Goal: Transaction & Acquisition: Purchase product/service

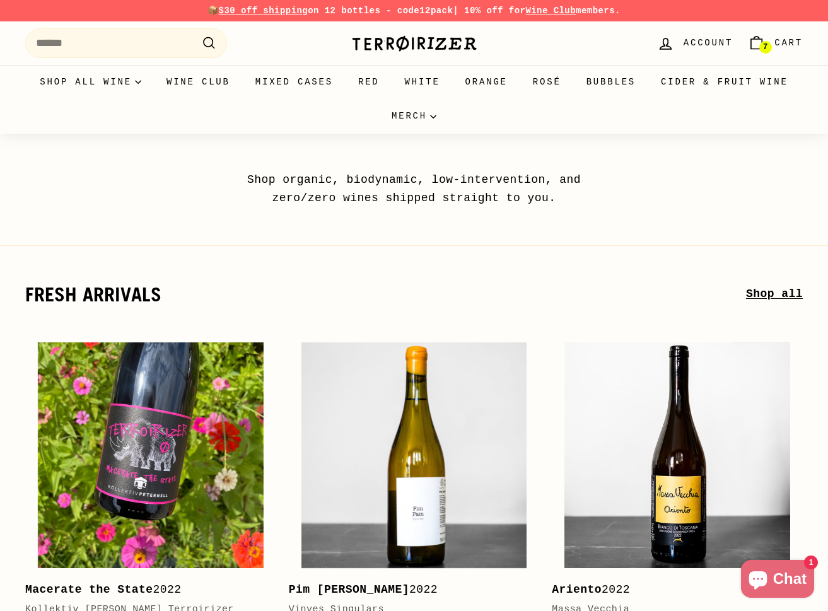
click at [769, 36] on link "7 Cart" at bounding box center [775, 43] width 70 height 37
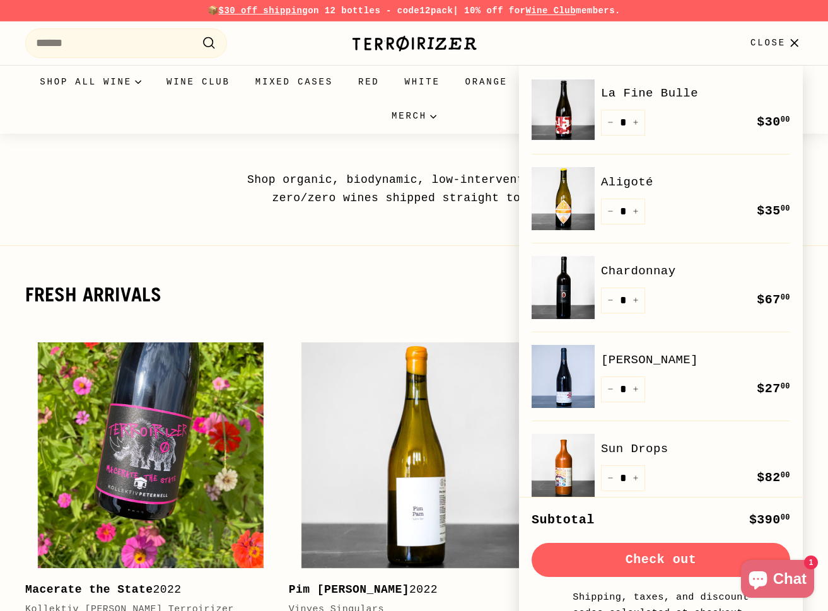
click at [640, 452] on link "Sun Drops" at bounding box center [695, 448] width 189 height 19
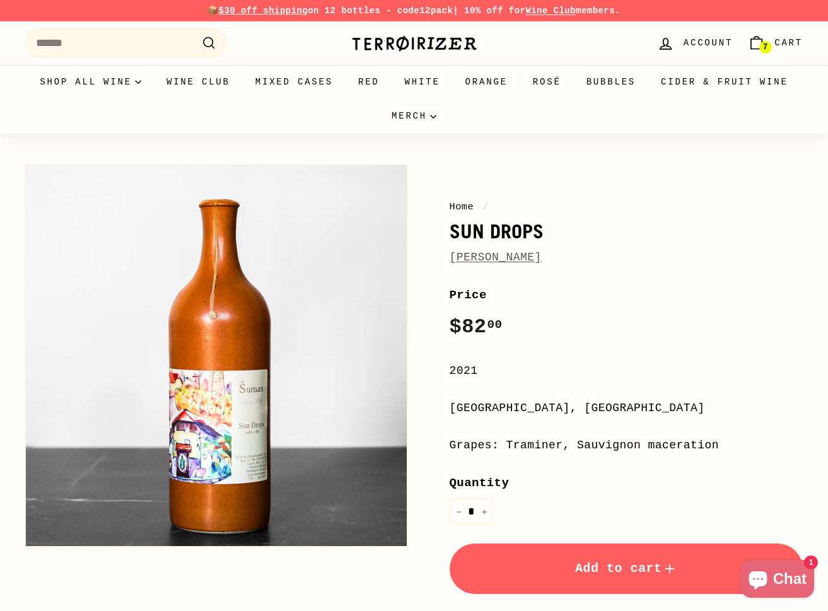
scroll to position [1, 0]
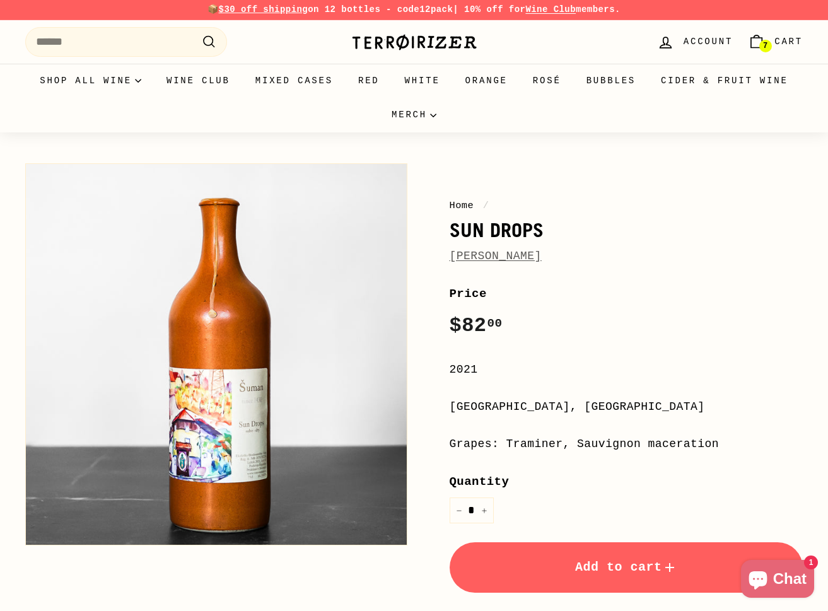
click at [772, 47] on link "7 Cart" at bounding box center [775, 41] width 70 height 37
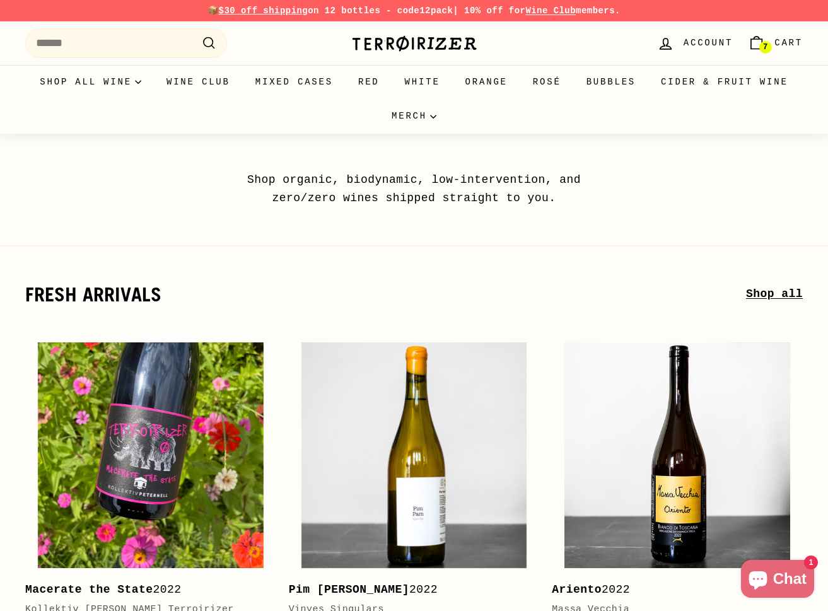
click at [773, 44] on link "7 Cart" at bounding box center [775, 43] width 70 height 37
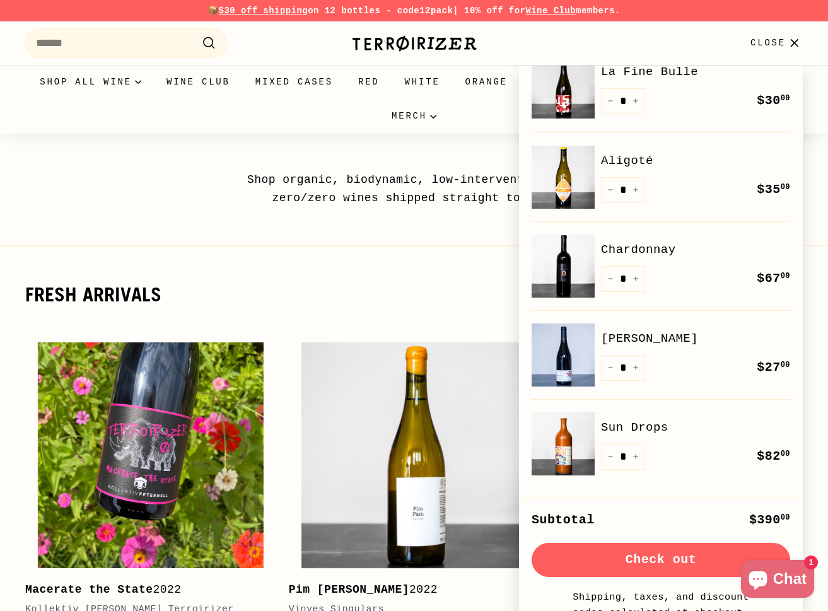
scroll to position [19, 0]
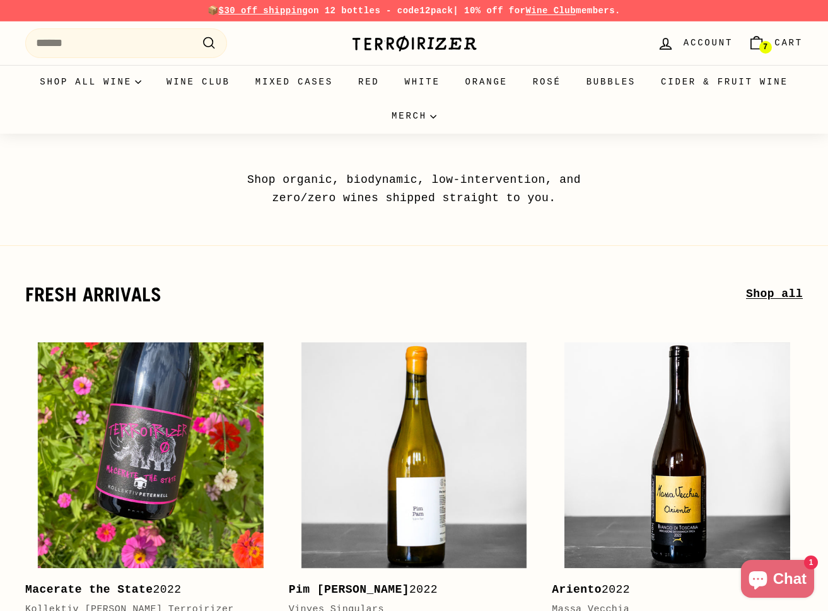
click at [788, 41] on span "Cart" at bounding box center [788, 43] width 28 height 14
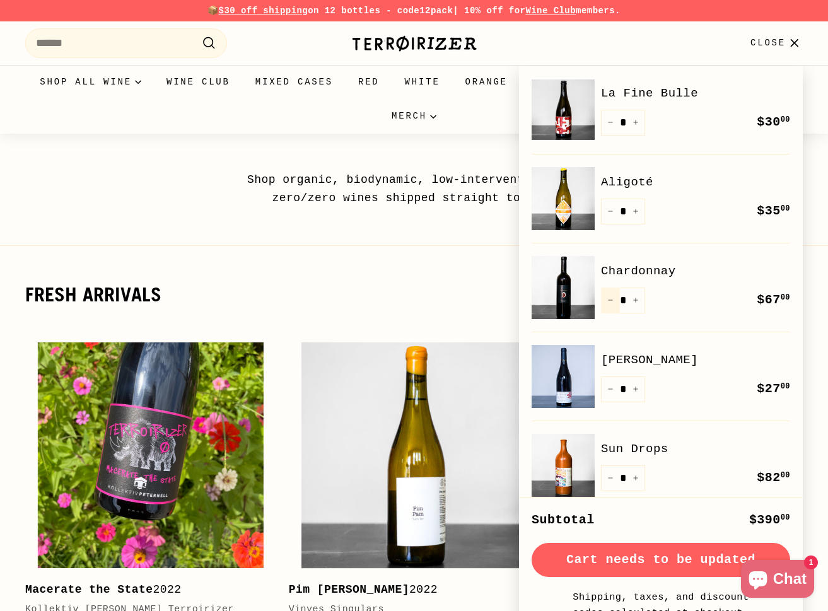
click at [610, 298] on icon "Reduce item quantity by one" at bounding box center [610, 300] width 6 height 6
type input "*"
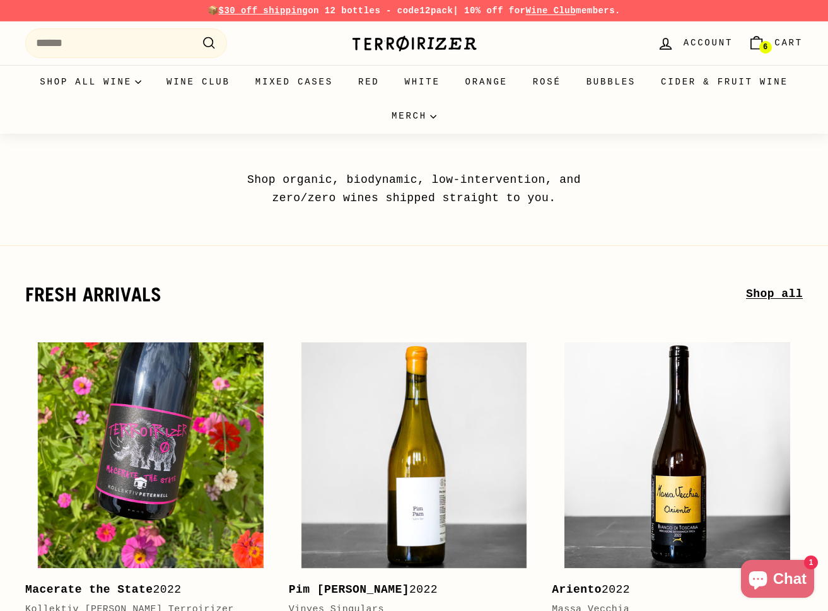
click at [774, 47] on span "Cart" at bounding box center [788, 43] width 28 height 14
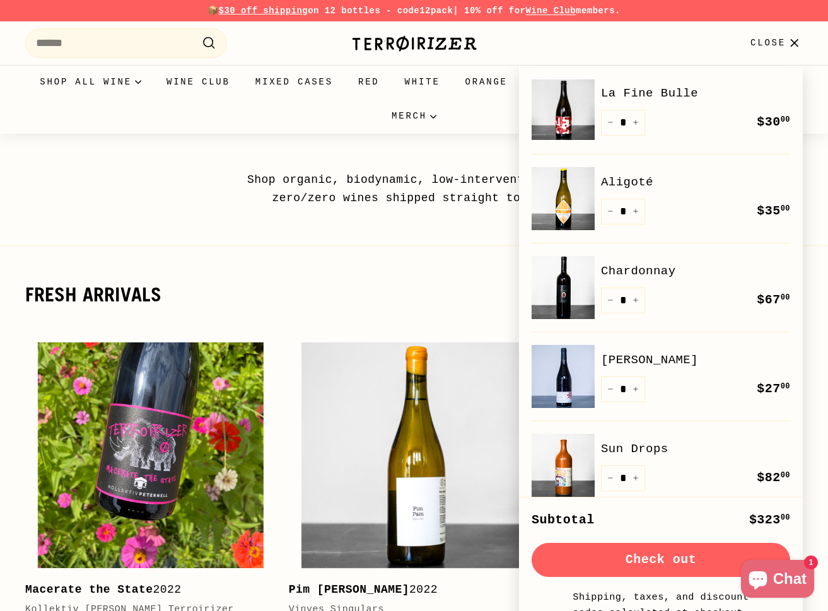
click at [620, 447] on link "Sun Drops" at bounding box center [695, 448] width 189 height 19
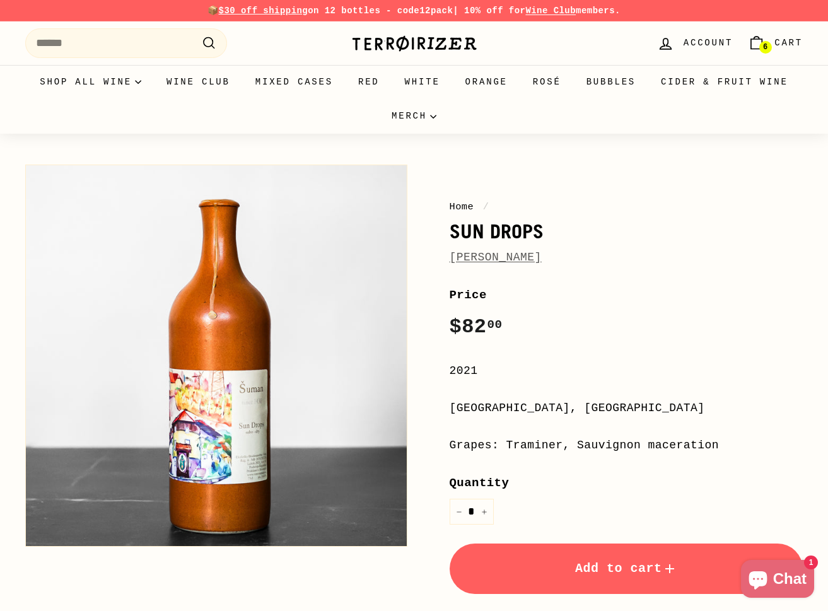
click at [783, 40] on span "Cart" at bounding box center [788, 43] width 28 height 14
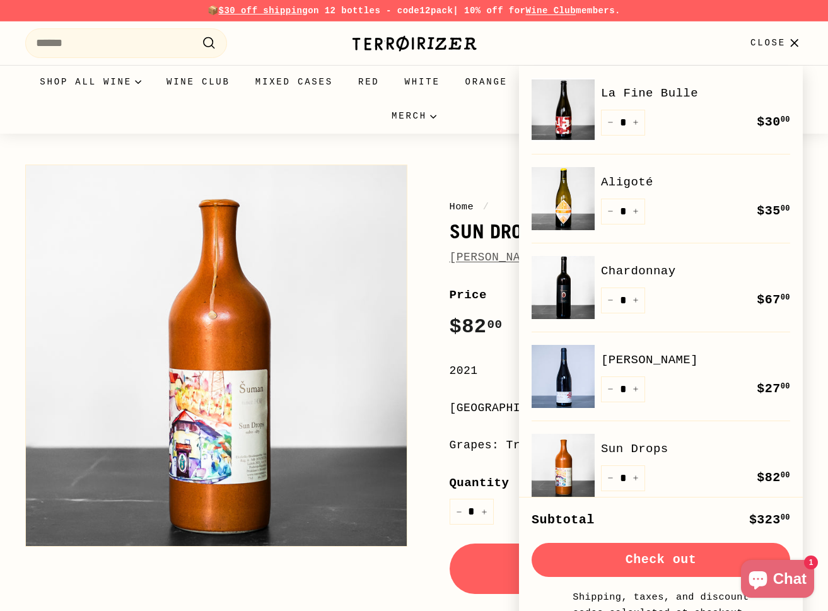
click at [180, 127] on ul "Shop all wine Collections Staff Picks Cheap Dates ($35 and under) Zerø Zerø New…" at bounding box center [413, 99] width 777 height 69
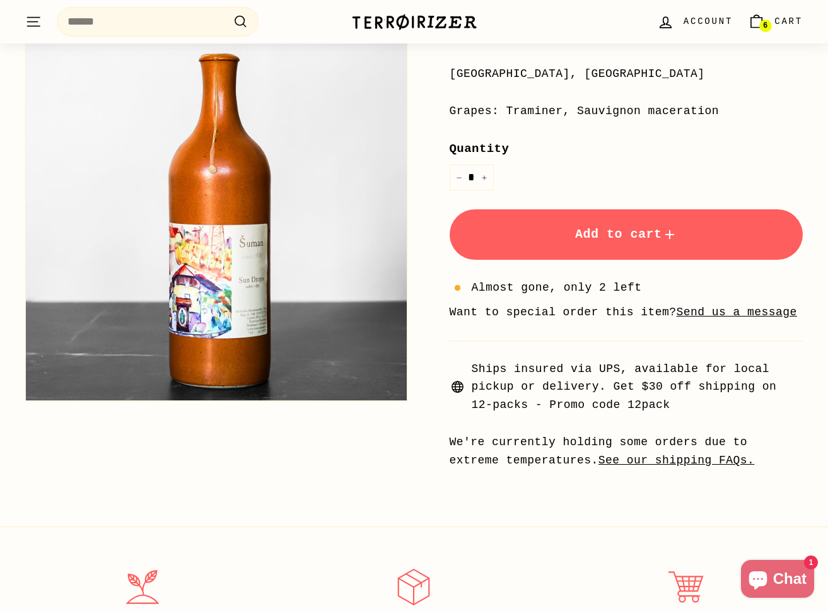
scroll to position [335, 0]
click at [772, 25] on link "6 Cart" at bounding box center [775, 21] width 70 height 37
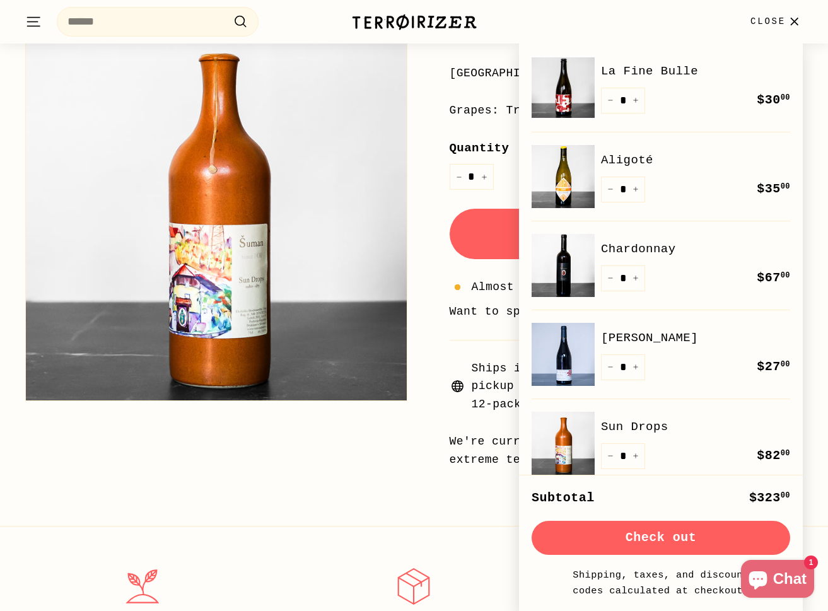
click at [772, 25] on span "Close" at bounding box center [767, 22] width 35 height 14
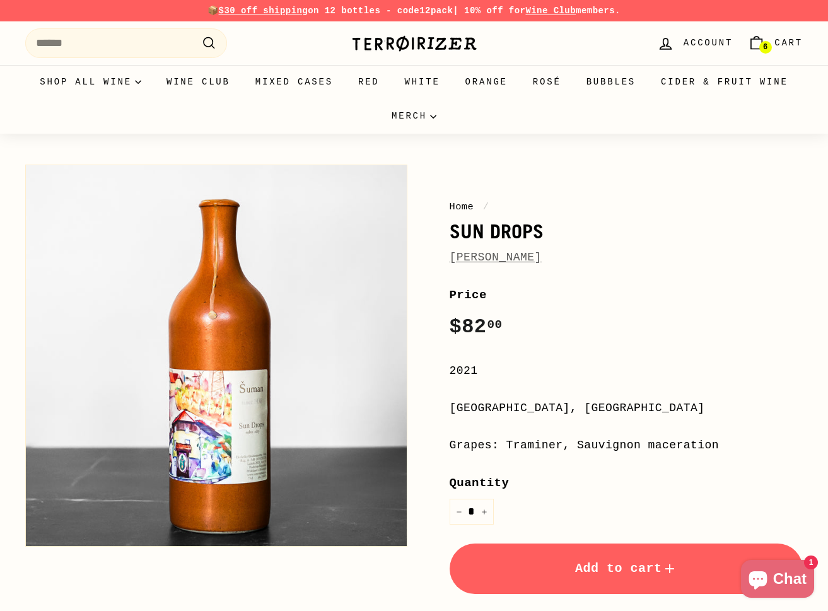
scroll to position [0, 0]
click at [142, 35] on input "Search" at bounding box center [126, 43] width 202 height 30
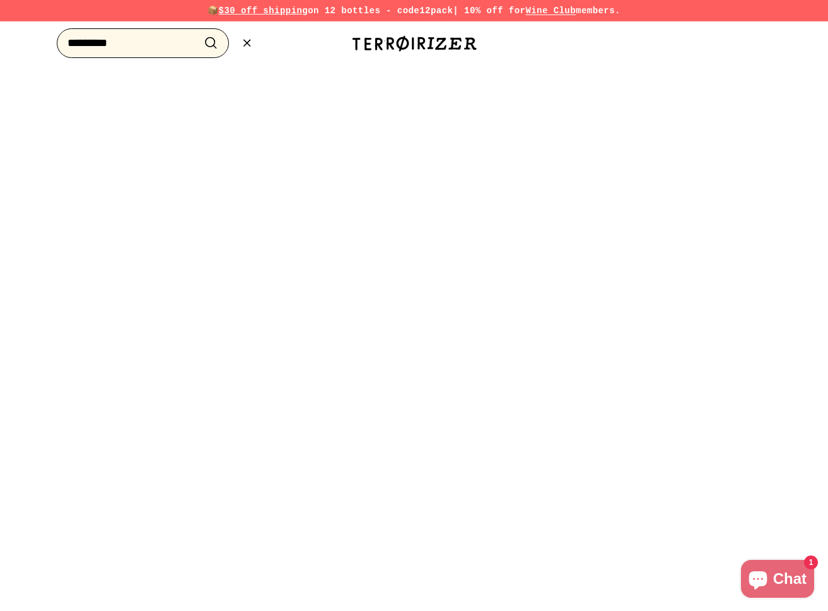
type input "*********"
click at [211, 43] on button ".cls-1{fill:none;stroke:#000;stroke-miterlimit:10;stroke-width:2px} Search" at bounding box center [210, 43] width 23 height 20
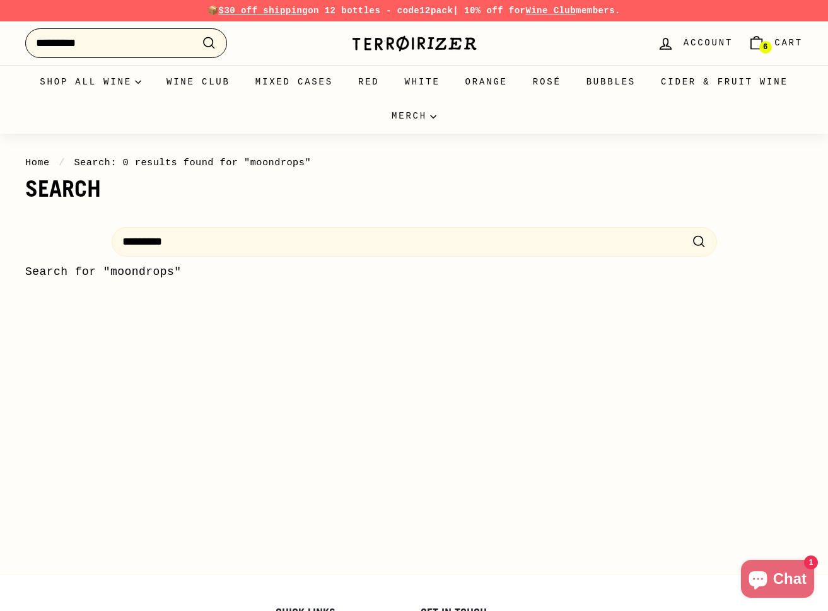
click at [139, 56] on input "*********" at bounding box center [126, 43] width 202 height 30
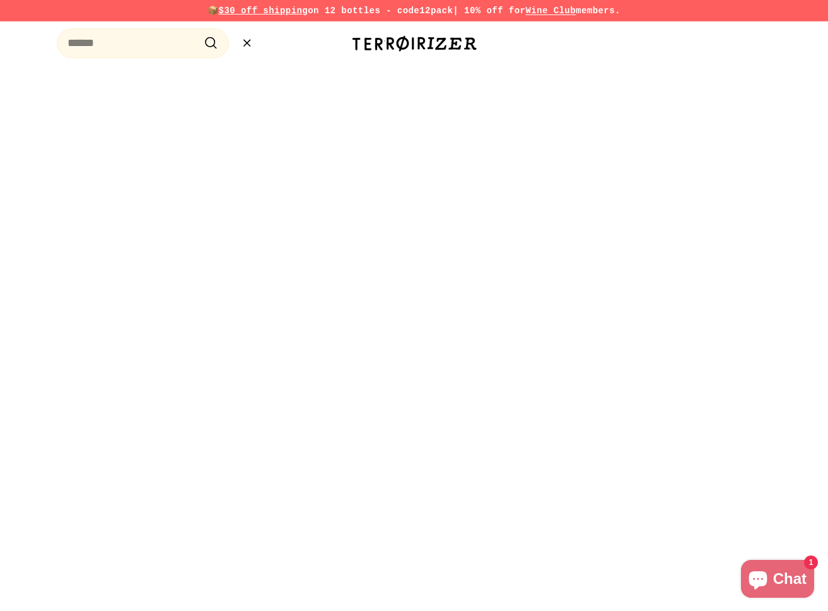
click at [751, 117] on div at bounding box center [414, 305] width 828 height 611
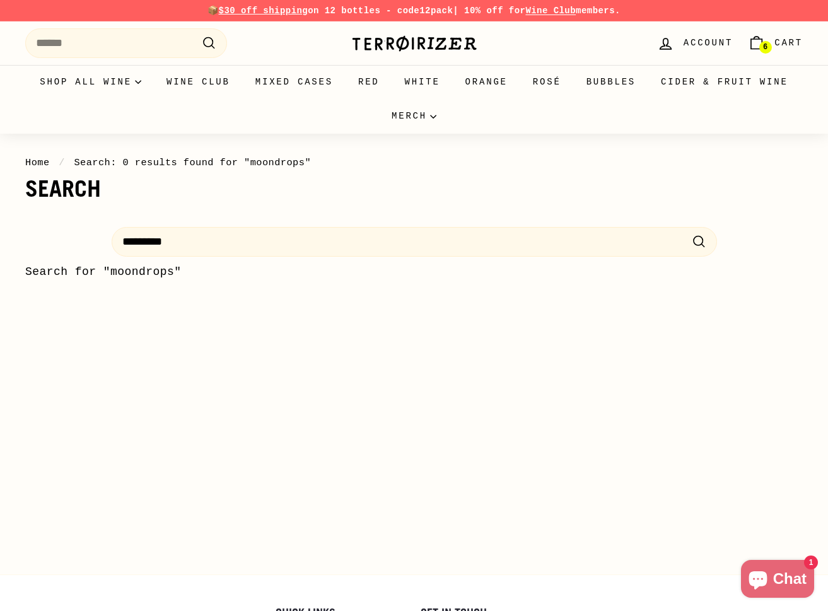
click at [775, 44] on span "Cart" at bounding box center [788, 43] width 28 height 14
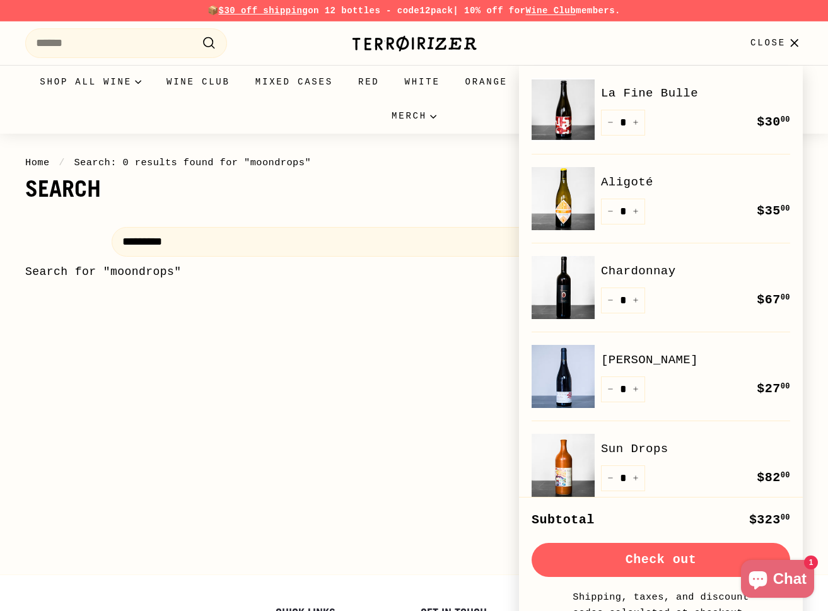
click at [630, 446] on link "Sun Drops" at bounding box center [695, 448] width 189 height 19
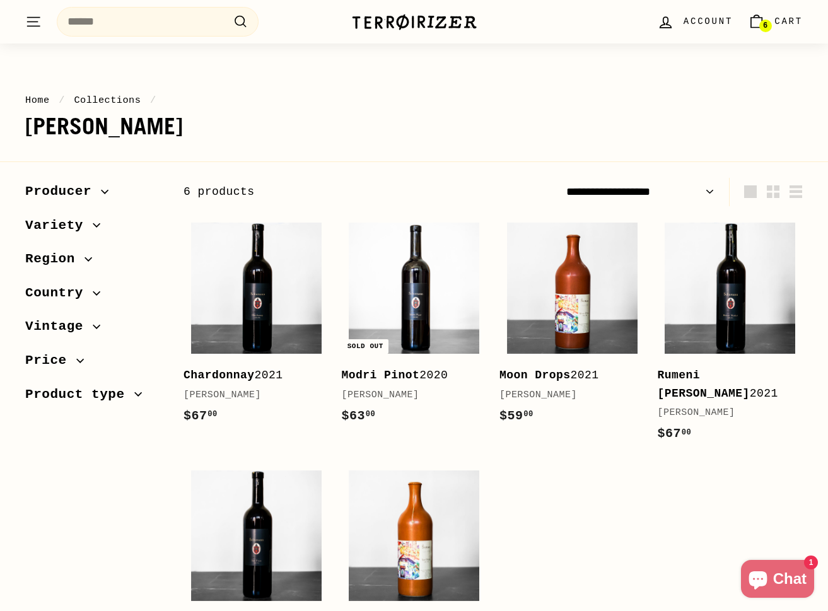
scroll to position [67, 0]
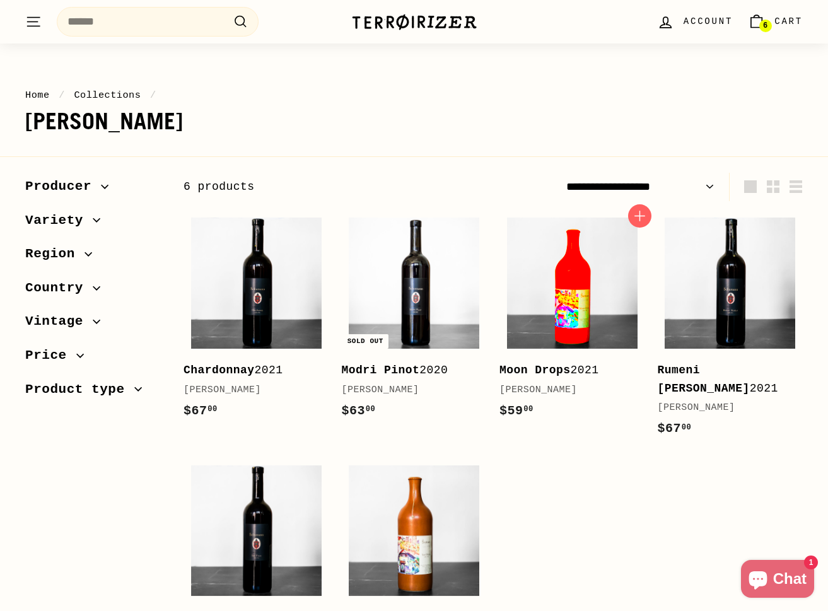
click at [538, 282] on img at bounding box center [572, 283] width 131 height 131
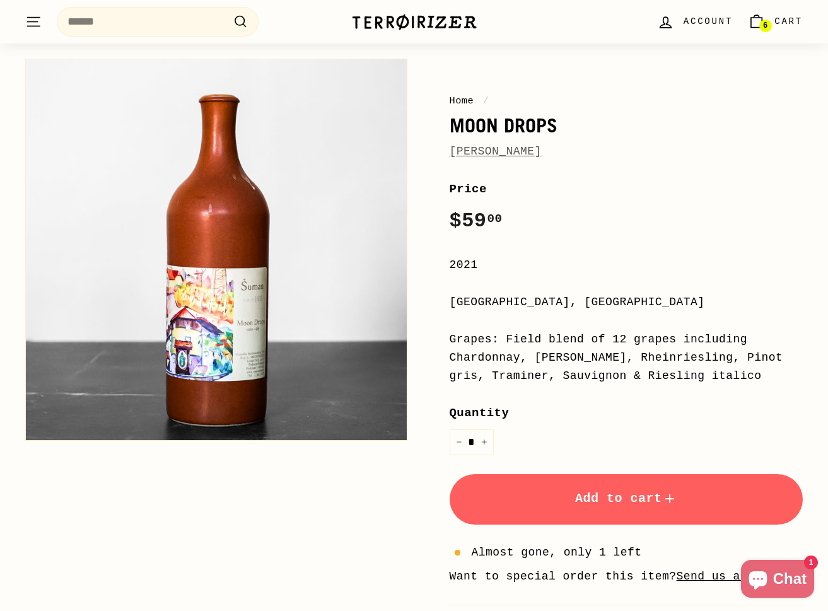
scroll to position [115, 0]
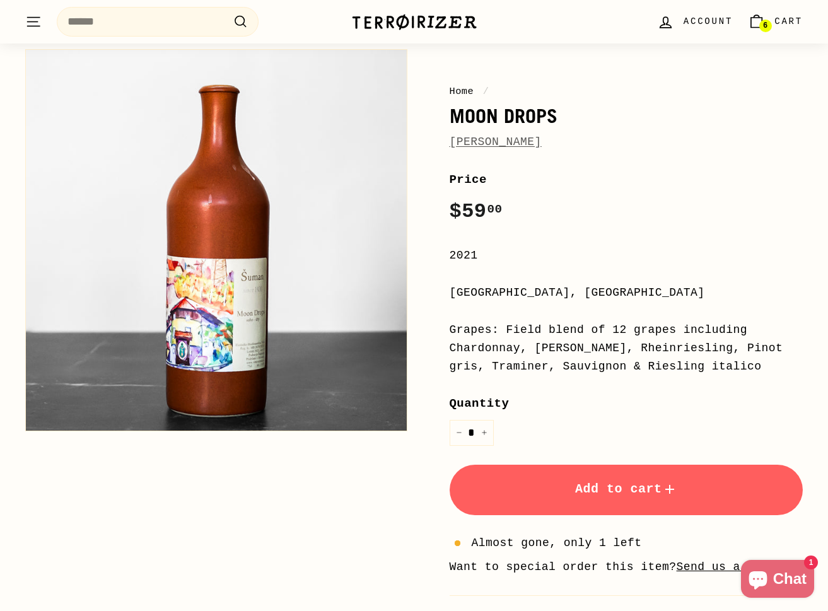
click at [595, 494] on button "Add to cart" at bounding box center [627, 490] width 354 height 50
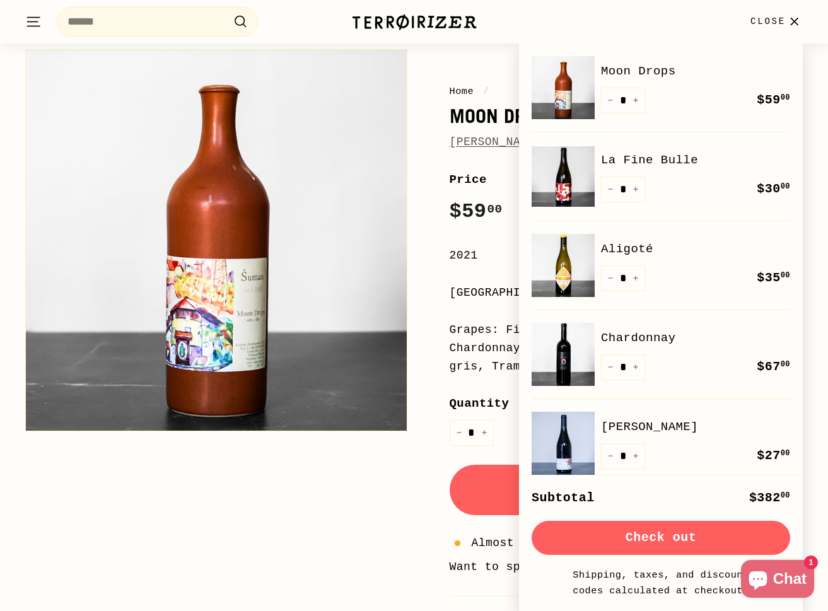
click at [799, 22] on icon "button" at bounding box center [794, 21] width 17 height 17
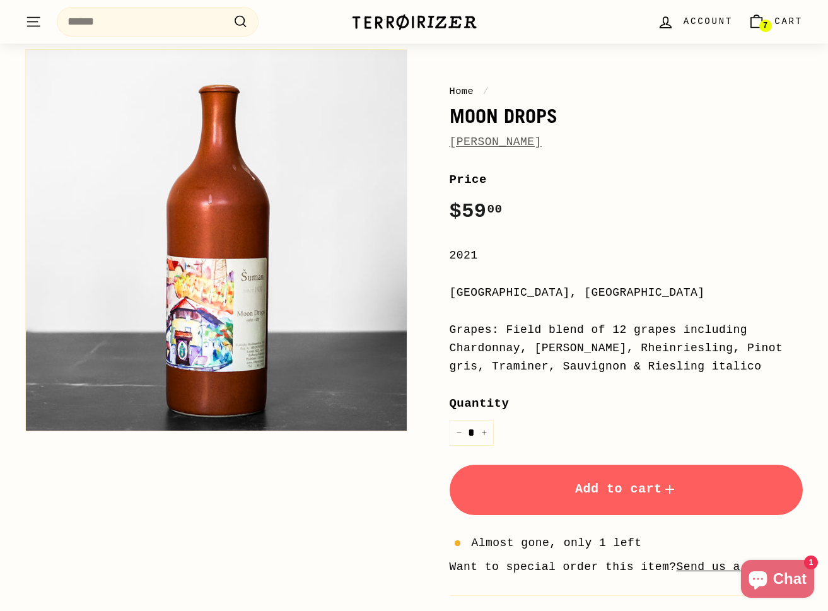
click at [774, 21] on span "Cart" at bounding box center [788, 22] width 28 height 14
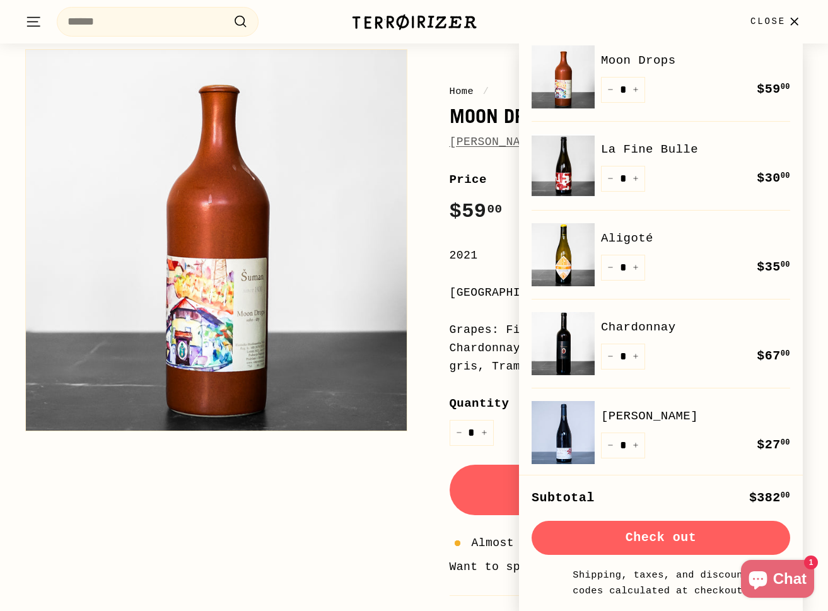
scroll to position [14, 0]
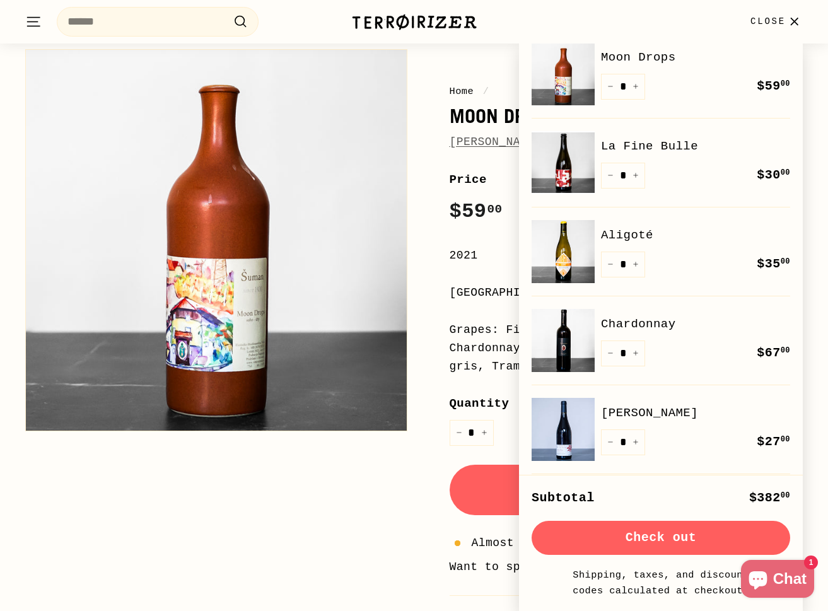
click at [671, 533] on button "Check out" at bounding box center [660, 538] width 258 height 34
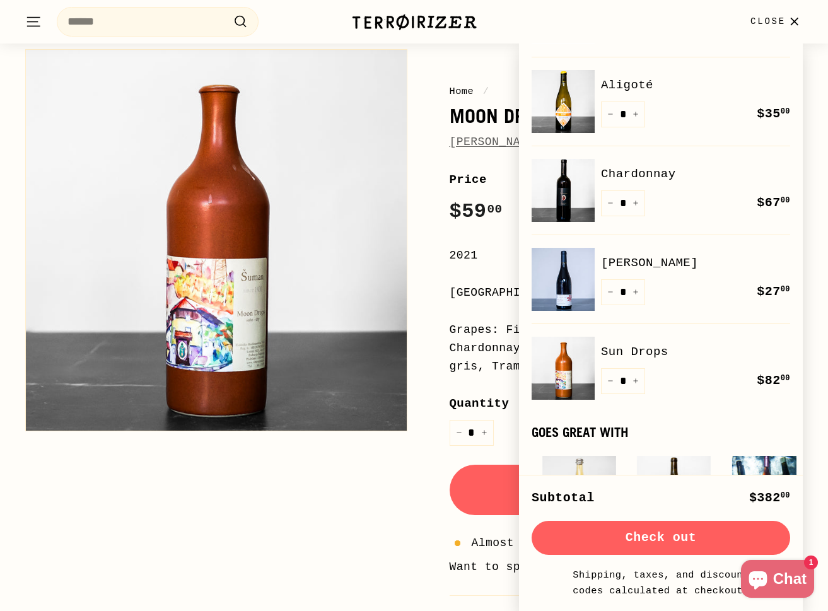
scroll to position [156, 0]
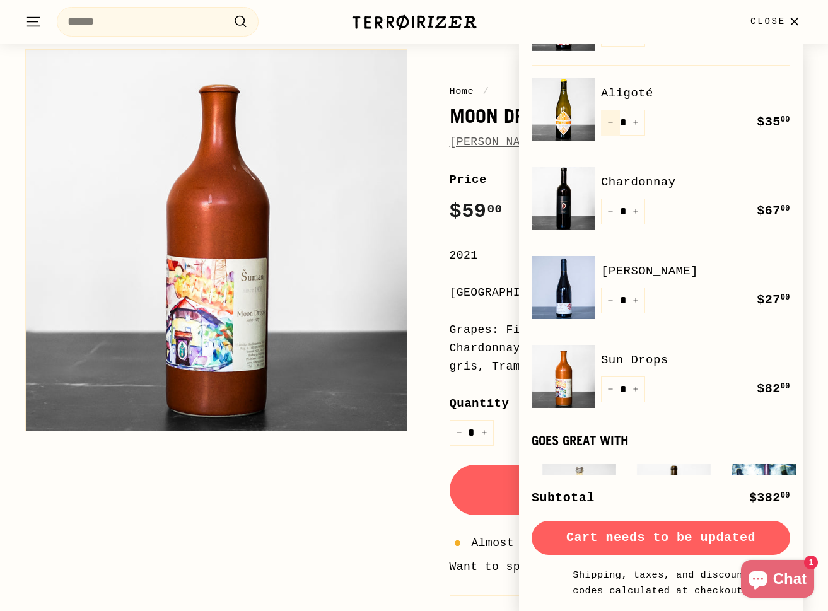
click at [610, 128] on button "−" at bounding box center [610, 123] width 19 height 26
type input "*"
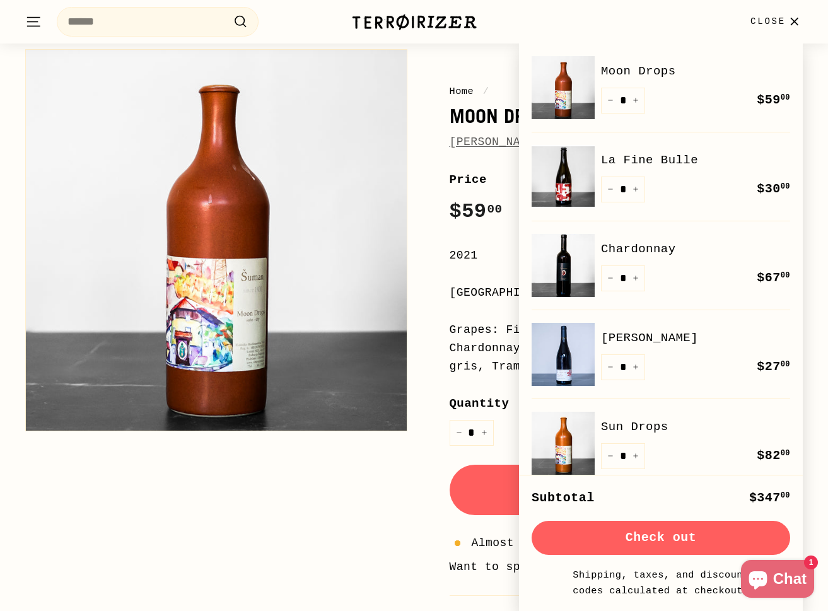
scroll to position [0, 0]
click at [306, 548] on div "Home / Moon Drops Radovan Šuman Price Regular price $59 00 $59.00 / 2021 Štajer…" at bounding box center [406, 393] width 791 height 700
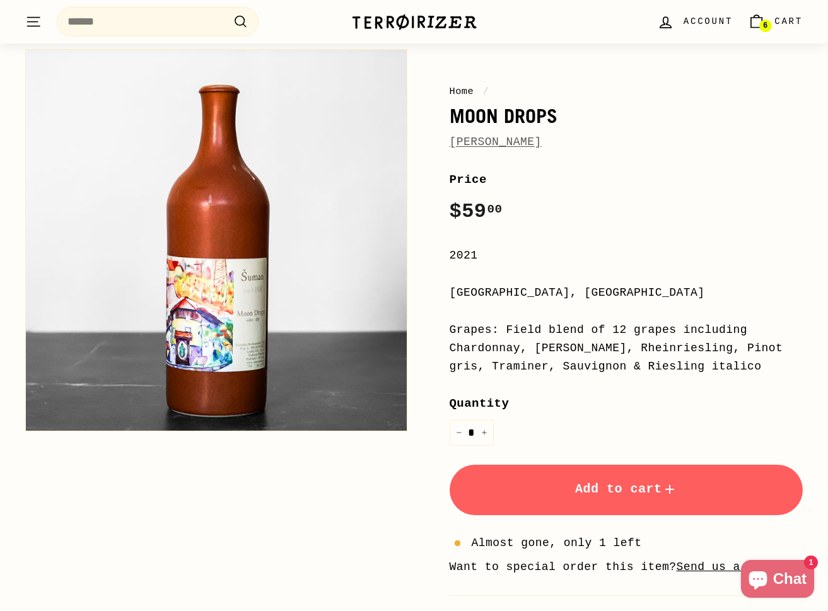
click at [773, 20] on link "6 Cart" at bounding box center [775, 21] width 70 height 37
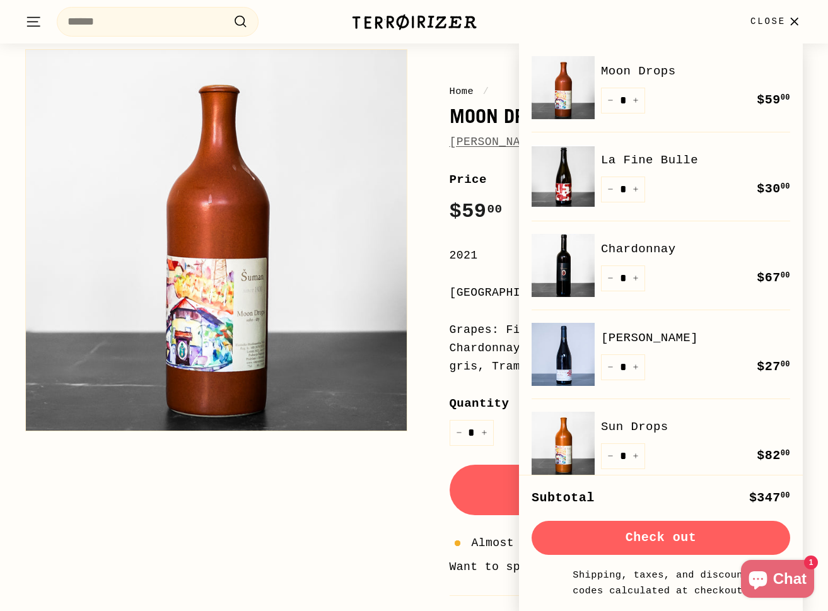
click at [625, 337] on link "[PERSON_NAME]" at bounding box center [695, 337] width 189 height 19
click at [647, 165] on link "La Fine Bulle" at bounding box center [695, 160] width 189 height 19
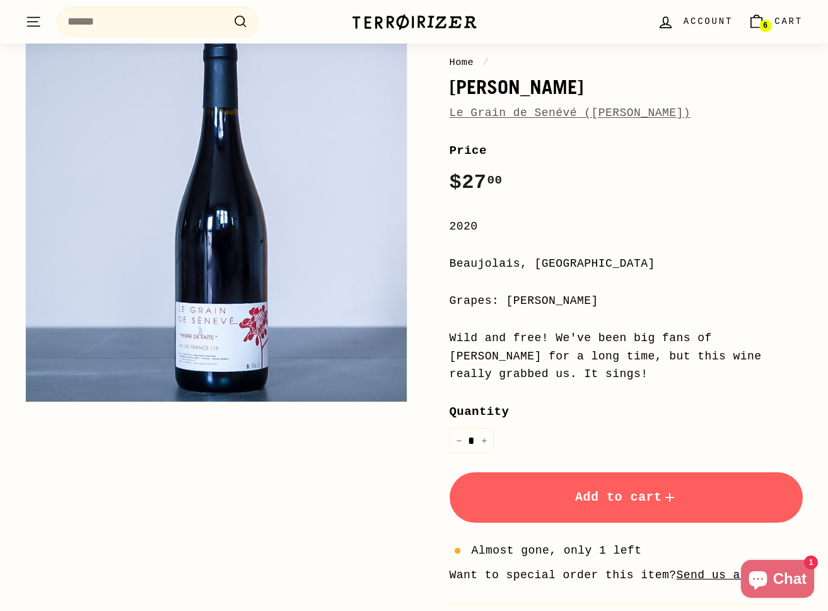
scroll to position [145, 0]
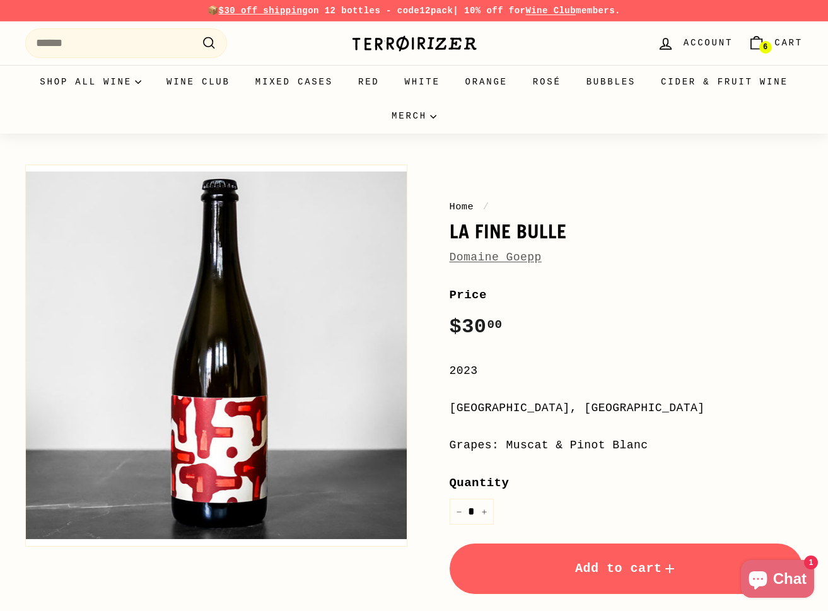
click at [776, 48] on span "Cart" at bounding box center [788, 43] width 28 height 14
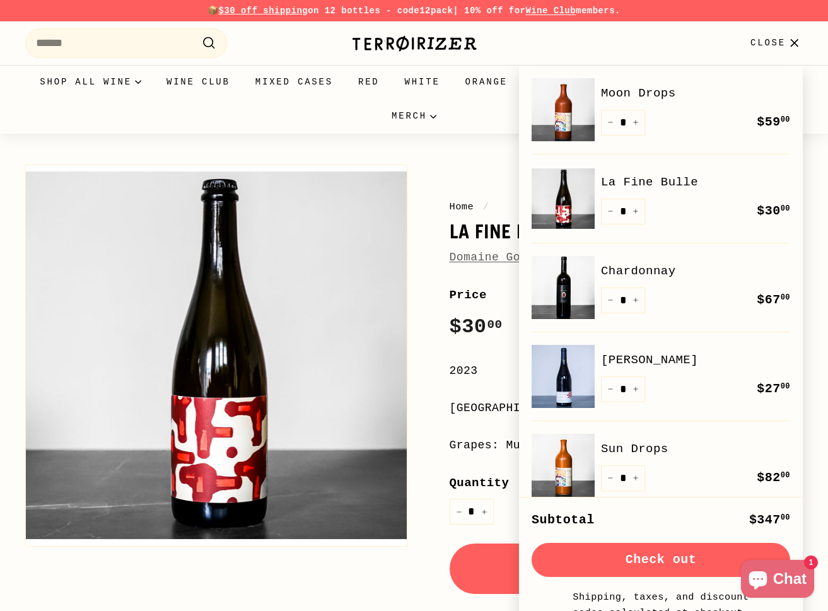
scroll to position [4, 0]
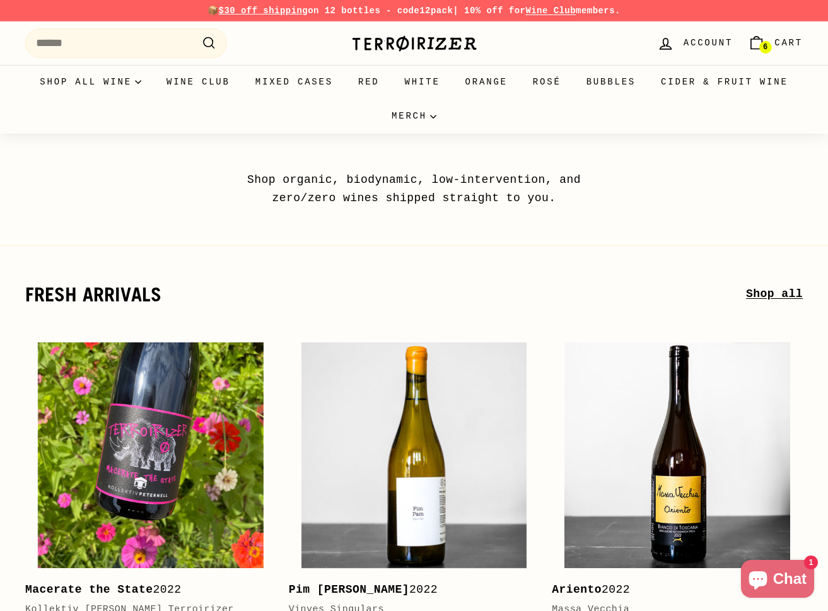
click at [783, 42] on span "Cart" at bounding box center [788, 43] width 28 height 14
